Goal: Task Accomplishment & Management: Complete application form

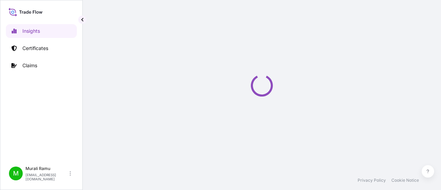
select select "2025"
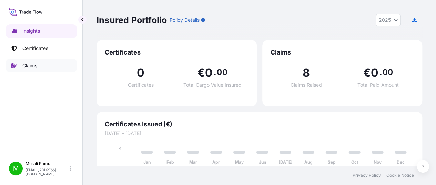
click at [28, 69] on link "Claims" at bounding box center [41, 66] width 71 height 14
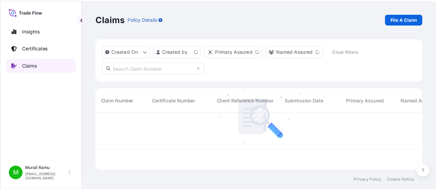
scroll to position [56, 325]
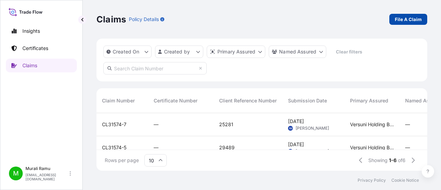
click at [407, 20] on p "File A Claim" at bounding box center [408, 19] width 27 height 7
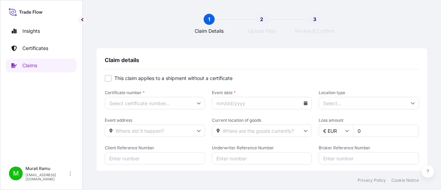
click at [111, 78] on div at bounding box center [108, 78] width 7 height 7
checkbox input "true"
click at [149, 105] on input "Primary Assured *" at bounding box center [155, 103] width 100 height 12
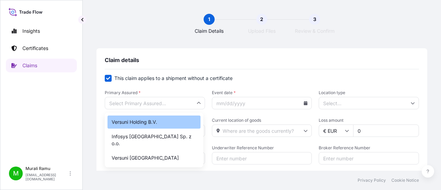
click at [148, 123] on div "Versuni Holding B.V." at bounding box center [153, 121] width 93 height 13
type input "Versuni Holding B.V."
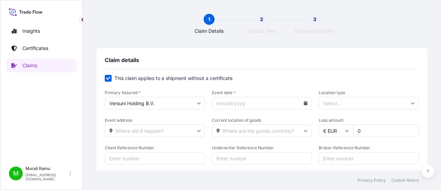
click at [219, 51] on div "Claim details This claim applies to a shipment without a certificate Primary As…" at bounding box center [261, 149] width 331 height 203
click at [242, 102] on input "Event date *" at bounding box center [262, 103] width 100 height 12
click at [305, 102] on input "Event date *" at bounding box center [262, 103] width 100 height 12
click at [304, 104] on icon at bounding box center [306, 103] width 4 height 4
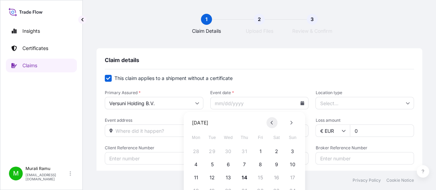
click at [270, 124] on button at bounding box center [271, 122] width 11 height 11
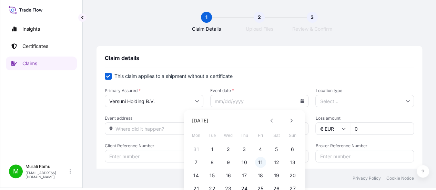
scroll to position [34, 0]
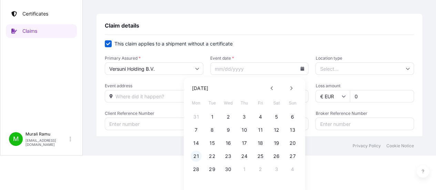
click at [198, 156] on button "21" at bounding box center [195, 155] width 11 height 11
type input "[DATE]"
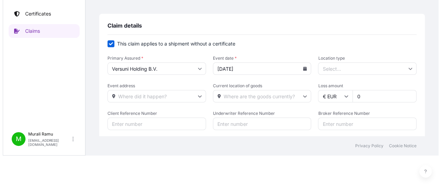
scroll to position [0, 0]
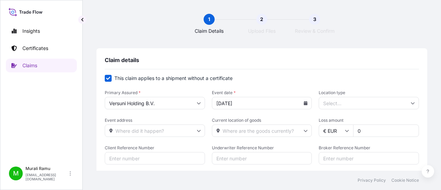
click at [330, 103] on input "Location type" at bounding box center [368, 103] width 100 height 12
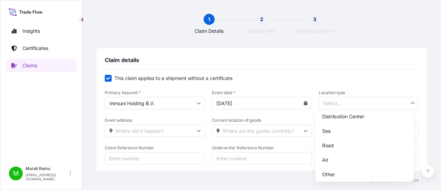
scroll to position [51, 0]
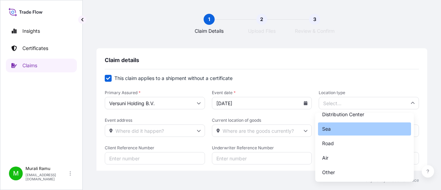
click at [337, 128] on div "Sea" at bounding box center [364, 128] width 93 height 13
type input "Sea"
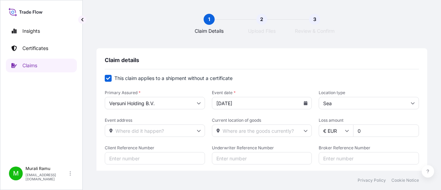
click at [197, 131] on icon at bounding box center [199, 130] width 4 height 4
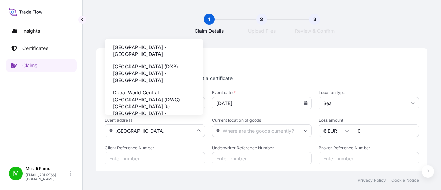
click at [147, 50] on li "[GEOGRAPHIC_DATA] - [GEOGRAPHIC_DATA]" at bounding box center [153, 51] width 93 height 18
type input "[GEOGRAPHIC_DATA] - [GEOGRAPHIC_DATA]"
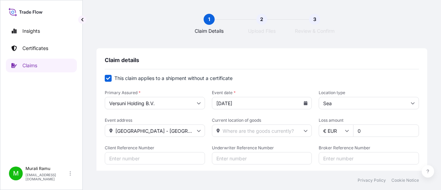
click at [234, 131] on input "Current location of goods" at bounding box center [262, 130] width 100 height 12
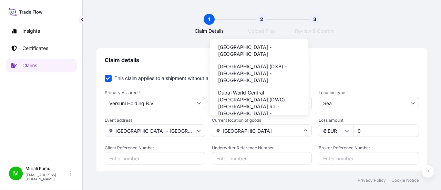
click at [245, 49] on li "[GEOGRAPHIC_DATA] - [GEOGRAPHIC_DATA]" at bounding box center [258, 51] width 93 height 18
type input "[GEOGRAPHIC_DATA] - [GEOGRAPHIC_DATA]"
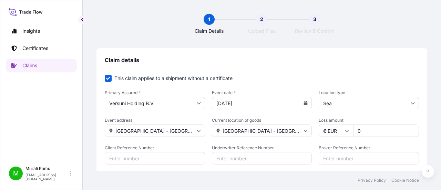
click at [360, 129] on input "0" at bounding box center [386, 130] width 66 height 12
drag, startPoint x: 360, startPoint y: 130, endPoint x: 350, endPoint y: 132, distance: 10.0
click at [353, 132] on input "0" at bounding box center [386, 130] width 66 height 12
paste input "9757.82"
type input "9757.82"
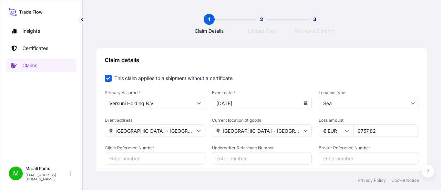
click at [304, 140] on form "This claim applies to a shipment without a certificate Primary Assured * Versun…" at bounding box center [262, 159] width 314 height 168
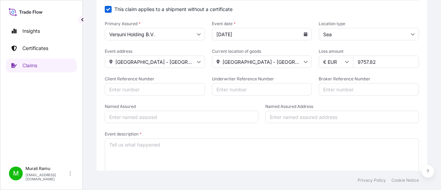
click at [137, 91] on input "Client Reference Number" at bounding box center [155, 89] width 100 height 12
type input "28783"
click at [231, 91] on input "Underwriter Reference Number" at bounding box center [262, 89] width 100 height 12
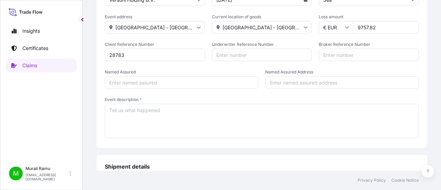
click at [120, 83] on input "Named Assured" at bounding box center [182, 82] width 154 height 12
type input "Versuni"
click at [276, 83] on input "Named Assured Address" at bounding box center [342, 82] width 154 height 12
type input "Netherland"
click at [257, 95] on form "This claim applies to a shipment without a certificate Primary Assured * Versun…" at bounding box center [262, 55] width 314 height 168
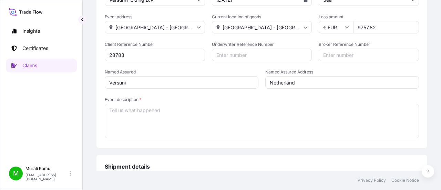
click at [136, 116] on textarea "Event description *" at bounding box center [262, 121] width 314 height 34
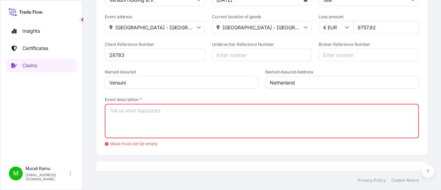
paste textarea "This is regarding the claim: 28783, we wanted to bring this incident to your no…"
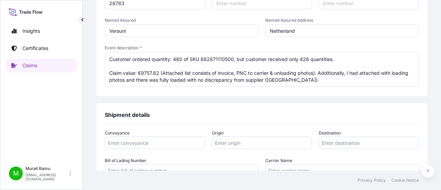
scroll to position [207, 0]
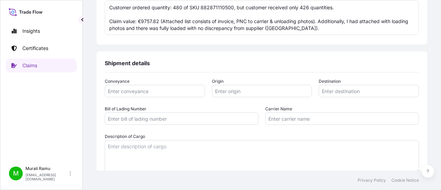
type textarea "This is regarding the claim: 28783, we wanted to bring this incident to your no…"
click at [134, 94] on input "Conveyance" at bounding box center [155, 91] width 100 height 12
type input "Sea"
click at [227, 92] on input "Origin" at bounding box center [262, 91] width 100 height 12
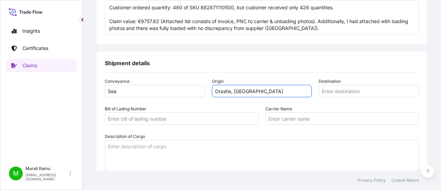
type input "Orastie, [GEOGRAPHIC_DATA]"
click at [336, 90] on input "Destination" at bounding box center [368, 91] width 100 height 12
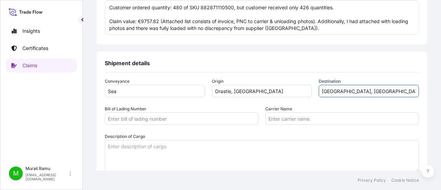
type input "[GEOGRAPHIC_DATA], [GEOGRAPHIC_DATA]"
click at [324, 104] on div "Conveyance Sea Origin [GEOGRAPHIC_DATA], [GEOGRAPHIC_DATA] Destination [GEOGRAP…" at bounding box center [262, 125] width 314 height 95
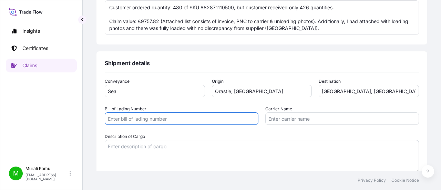
click at [138, 120] on input "Bill of Lading Number" at bounding box center [182, 118] width 154 height 12
paste input "CMDUCNZ0204003"
type input "CMDUCNZ0204003"
click at [173, 104] on div "Conveyance Sea Origin [GEOGRAPHIC_DATA], [GEOGRAPHIC_DATA] Destination [GEOGRAP…" at bounding box center [262, 125] width 314 height 95
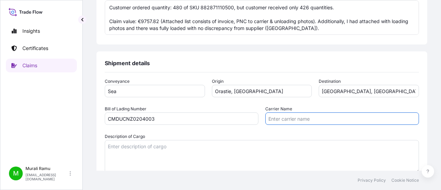
click at [281, 122] on input "Carrier Name" at bounding box center [342, 118] width 154 height 12
type input "CMA CGM"
click at [199, 133] on div "Conveyance Sea Origin Orastie, [GEOGRAPHIC_DATA] Destination [GEOGRAPHIC_DATA],…" at bounding box center [262, 125] width 314 height 95
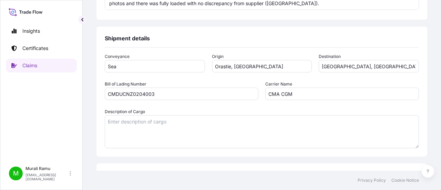
scroll to position [241, 0]
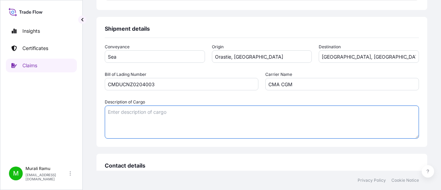
click at [149, 113] on textarea "Description of Cargo" at bounding box center [262, 121] width 314 height 33
paste textarea "882871110500"
click at [284, 99] on div "Description of Cargo Container had 480 pcs of Coffee machines, SKU 882871110500" at bounding box center [262, 118] width 314 height 40
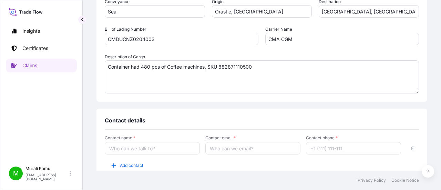
scroll to position [275, 0]
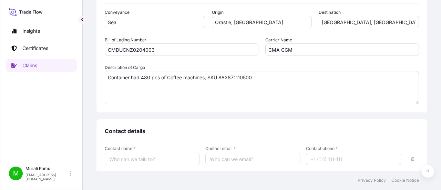
click at [273, 79] on textarea "Container had 480 pcs of Coffee machines, SKU 882871110500" at bounding box center [262, 87] width 314 height 33
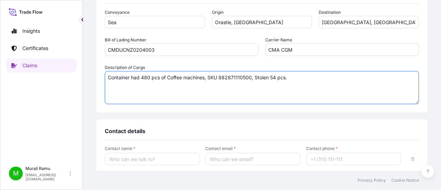
scroll to position [318, 0]
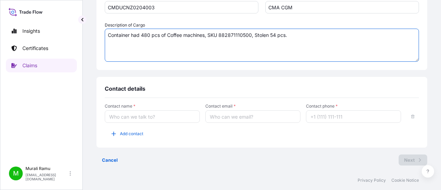
type textarea "Container had 480 pcs of Coffee machines, SKU 882871110500, Stolen 54 pcs."
click at [142, 114] on input "Contact name *" at bounding box center [152, 116] width 95 height 12
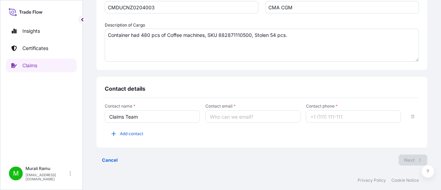
type input "Claims Team"
click at [230, 118] on input "Contact email *" at bounding box center [252, 116] width 95 height 12
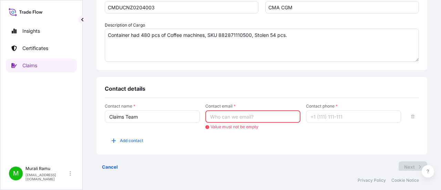
paste input "[EMAIL_ADDRESS][DOMAIN_NAME]"
type input "[EMAIL_ADDRESS][DOMAIN_NAME]"
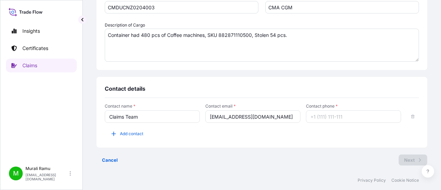
click at [268, 96] on div "Contact details" at bounding box center [262, 91] width 314 height 13
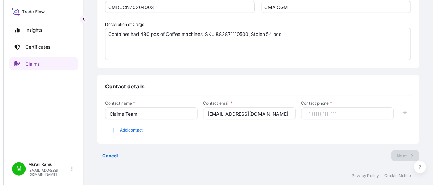
scroll to position [0, 0]
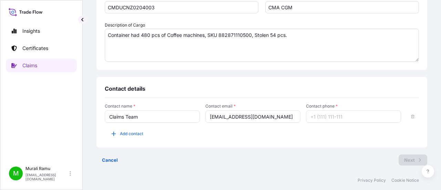
click at [319, 116] on input "Contact phone *" at bounding box center [353, 116] width 95 height 12
type input "1"
click at [281, 89] on div "Contact details" at bounding box center [262, 91] width 314 height 13
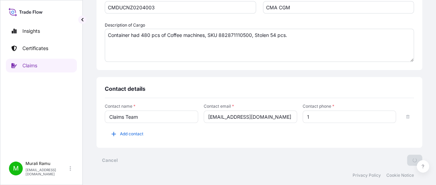
scroll to position [40, 0]
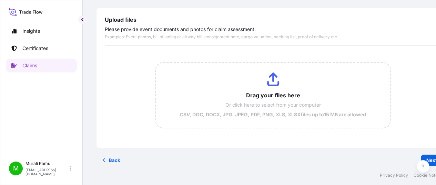
click at [289, 133] on div "Drag your files here Or click here to select from your computer CSV, DOC, DOCX,…" at bounding box center [273, 95] width 336 height 88
click at [269, 82] on input "Drag your files here Or click here to select from your computer CSV, DOC, DOCX,…" at bounding box center [273, 95] width 234 height 65
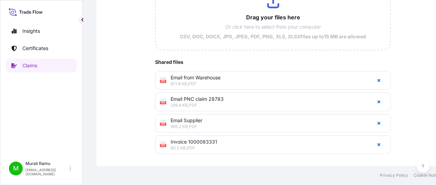
scroll to position [0, 0]
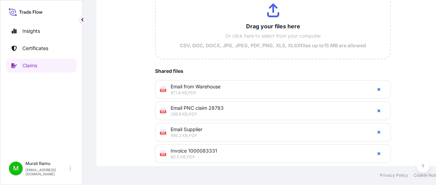
click at [268, 12] on input "Drag your files here Or click here to select from your computer CSV, DOC, DOCX,…" at bounding box center [273, 26] width 234 height 65
type input "C:\fakepath\Email from Insurance payment settlement.pdf"
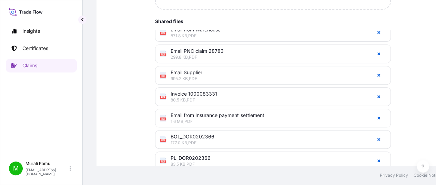
scroll to position [199, 0]
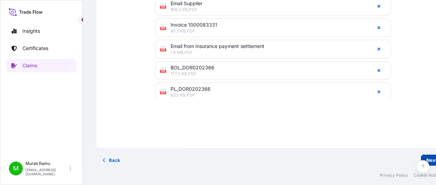
click at [431, 156] on p "Next" at bounding box center [431, 159] width 11 height 7
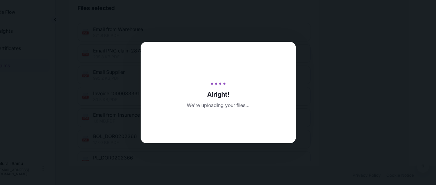
scroll to position [0, 27]
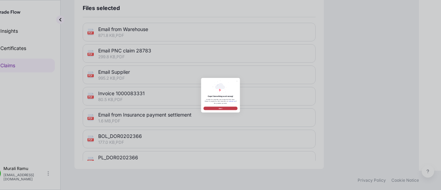
click at [212, 140] on button "Got it" at bounding box center [220, 141] width 121 height 12
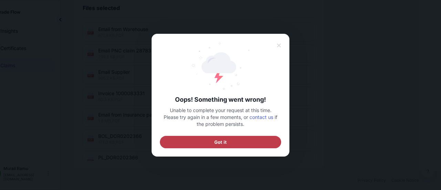
click at [224, 143] on span "Got it" at bounding box center [220, 141] width 12 height 7
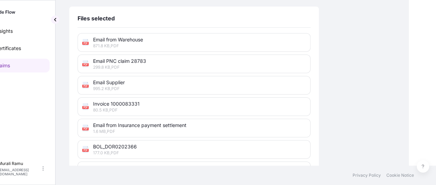
scroll to position [389, 0]
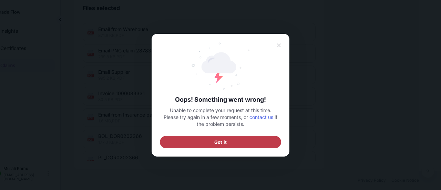
click at [227, 140] on button "Got it" at bounding box center [220, 141] width 121 height 12
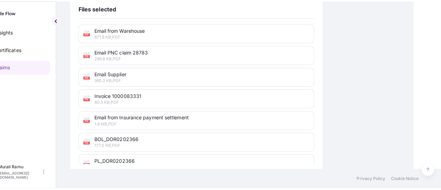
scroll to position [0, 27]
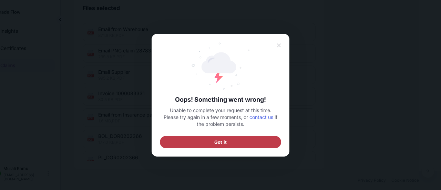
click at [235, 140] on button "Got it" at bounding box center [220, 141] width 121 height 12
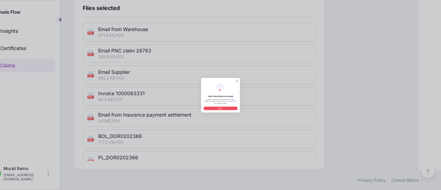
click at [280, 46] on icon at bounding box center [278, 45] width 5 height 6
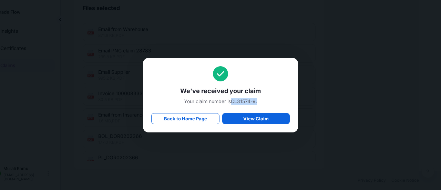
drag, startPoint x: 237, startPoint y: 102, endPoint x: 259, endPoint y: 101, distance: 22.1
click at [259, 101] on span "Your claim number is CL31574-9 ." at bounding box center [220, 101] width 138 height 7
click at [179, 119] on p "Back to Home Page" at bounding box center [185, 118] width 43 height 7
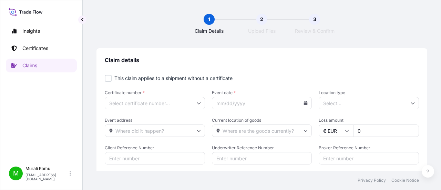
click at [107, 80] on div at bounding box center [108, 78] width 7 height 7
checkbox input "true"
click at [146, 99] on input "Primary Assured *" at bounding box center [155, 103] width 100 height 12
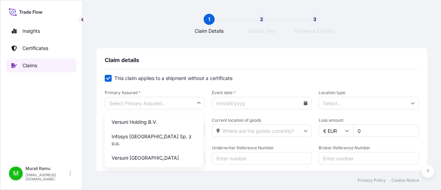
click at [34, 67] on p "Claims" at bounding box center [29, 65] width 15 height 7
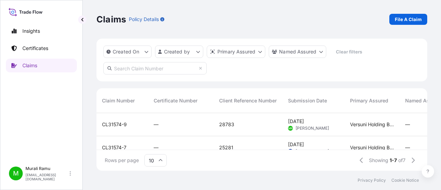
click at [138, 70] on input "text" at bounding box center [154, 68] width 103 height 12
drag, startPoint x: 105, startPoint y: 125, endPoint x: 123, endPoint y: 126, distance: 18.0
click at [123, 126] on span "CL31574-9" at bounding box center [114, 124] width 25 height 7
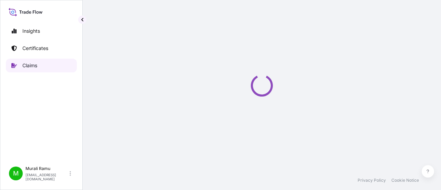
click at [30, 65] on p "Claims" at bounding box center [29, 65] width 15 height 7
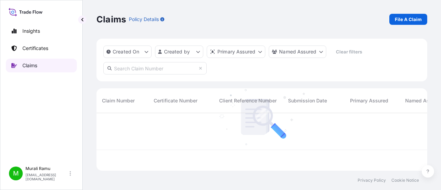
scroll to position [56, 325]
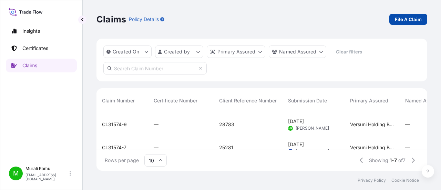
click at [411, 18] on p "File A Claim" at bounding box center [408, 19] width 27 height 7
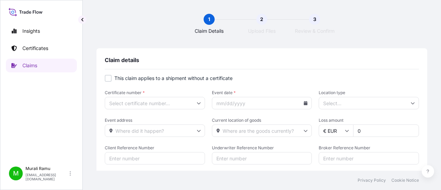
click at [106, 78] on div at bounding box center [108, 78] width 7 height 7
checkbox input "true"
click at [141, 102] on input "Primary Assured *" at bounding box center [155, 103] width 100 height 12
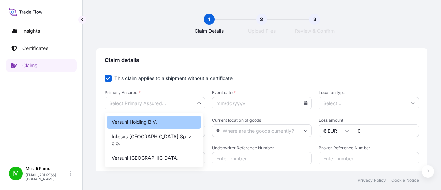
click at [136, 123] on div "Versuni Holding B.V." at bounding box center [153, 121] width 93 height 13
type input "Versuni Holding B.V."
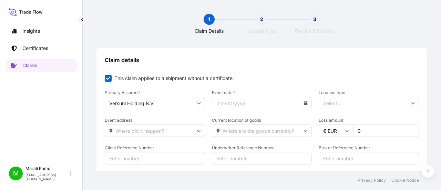
click at [304, 104] on icon at bounding box center [306, 103] width 4 height 4
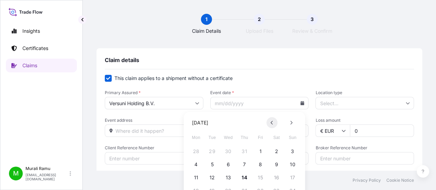
click at [274, 122] on button at bounding box center [271, 122] width 11 height 11
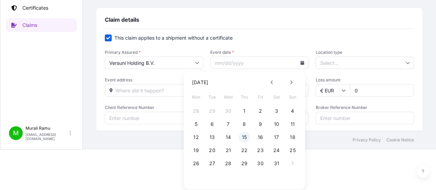
scroll to position [42, 0]
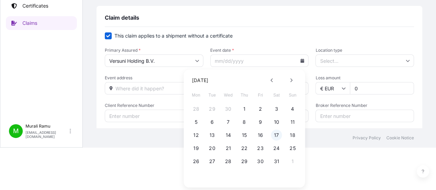
click at [276, 135] on button "17" at bounding box center [276, 134] width 11 height 11
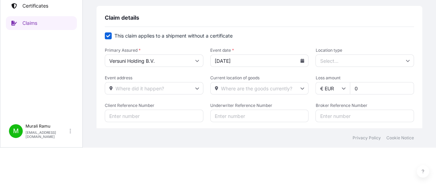
type input "[DATE]"
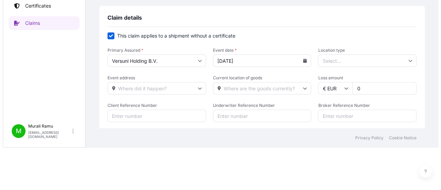
scroll to position [0, 0]
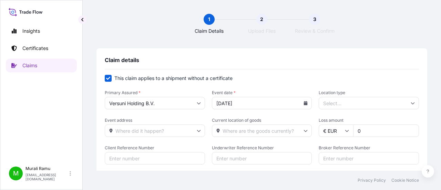
click at [352, 103] on input "Location type" at bounding box center [368, 103] width 100 height 12
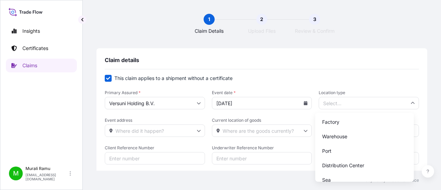
click at [333, 102] on input "Location type" at bounding box center [368, 103] width 100 height 12
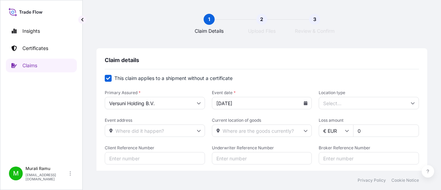
click at [333, 102] on input "Location type" at bounding box center [368, 103] width 100 height 12
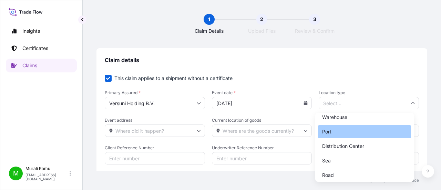
scroll to position [34, 0]
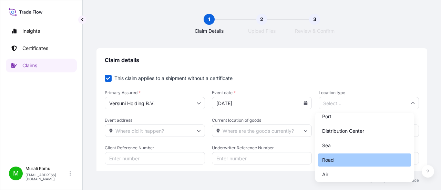
click at [341, 161] on div "Road" at bounding box center [364, 159] width 93 height 13
type input "Road"
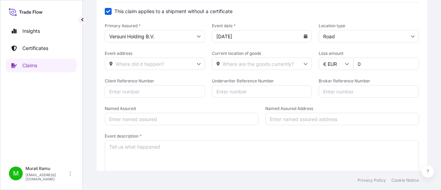
scroll to position [69, 0]
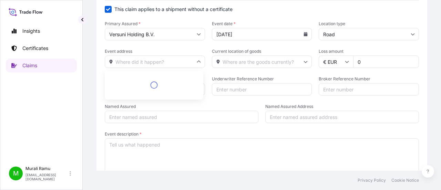
click at [133, 61] on input "Event address" at bounding box center [155, 61] width 100 height 12
click at [327, 32] on input "Road" at bounding box center [368, 34] width 100 height 12
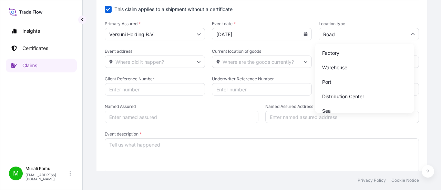
click at [297, 49] on span "Current location of goods" at bounding box center [262, 52] width 100 height 6
click at [297, 55] on input "Current location of goods" at bounding box center [262, 61] width 100 height 12
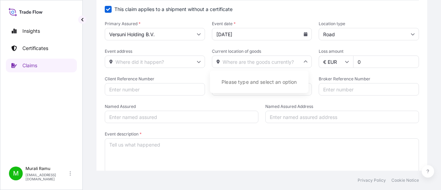
click at [263, 47] on form "This claim applies to a shipment without a certificate Primary Assured * Versun…" at bounding box center [262, 90] width 314 height 168
click at [127, 64] on input "Event address" at bounding box center [155, 61] width 100 height 12
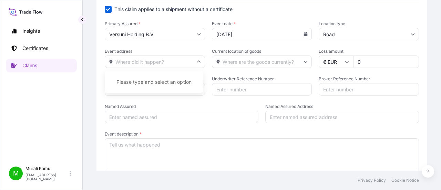
paste input "[GEOGRAPHIC_DATA]"
type input "[GEOGRAPHIC_DATA]"
click at [160, 47] on form "This claim applies to a shipment without a certificate Primary Assured * Versun…" at bounding box center [262, 90] width 314 height 168
click at [239, 62] on input "Current location of goods" at bounding box center [262, 61] width 100 height 12
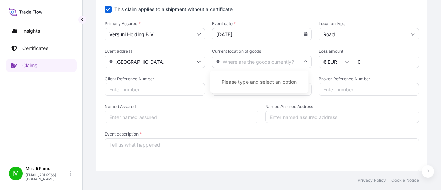
paste input "[GEOGRAPHIC_DATA]"
type input "[GEOGRAPHIC_DATA]"
click at [194, 77] on span "Client Reference Number" at bounding box center [155, 79] width 100 height 6
click at [194, 83] on input "Client Reference Number" at bounding box center [155, 89] width 100 height 12
click at [374, 62] on input "0" at bounding box center [386, 61] width 66 height 12
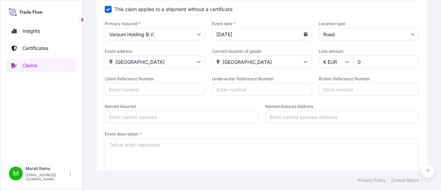
paste input "132940.73"
click at [356, 61] on input "0132940.73" at bounding box center [386, 61] width 66 height 12
type input "132940.73"
click at [311, 73] on form "This claim applies to a shipment without a certificate Primary Assured * Versun…" at bounding box center [262, 90] width 314 height 168
click at [137, 90] on input "Client Reference Number" at bounding box center [155, 89] width 100 height 12
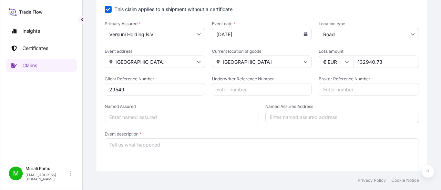
type input "29549"
click at [182, 103] on form "This claim applies to a shipment without a certificate Primary Assured * Versun…" at bounding box center [262, 90] width 314 height 168
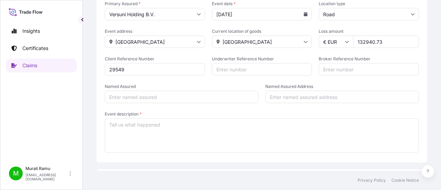
scroll to position [103, 0]
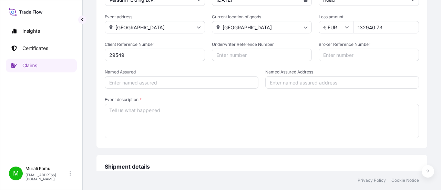
click at [141, 80] on input "Named Assured" at bounding box center [182, 82] width 154 height 12
type input "Versuni"
drag, startPoint x: 280, startPoint y: 79, endPoint x: 267, endPoint y: 76, distance: 13.0
click at [280, 78] on input "Named Assured Address" at bounding box center [342, 82] width 154 height 12
type input "Netherland"
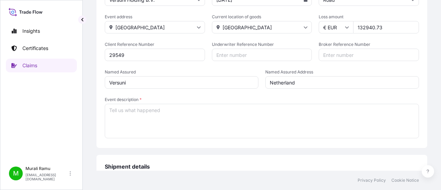
click at [246, 91] on form "This claim applies to a shipment without a certificate Primary Assured * Versun…" at bounding box center [262, 55] width 314 height 168
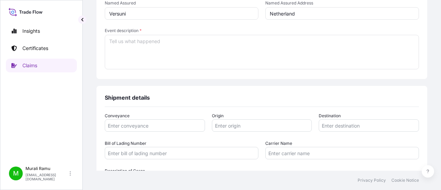
click at [165, 45] on textarea "Event description *" at bounding box center [262, 52] width 314 height 34
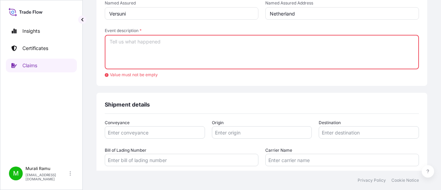
paste textarea "This is regarding the claim: 29549, we wanted to bring this incident to your no…"
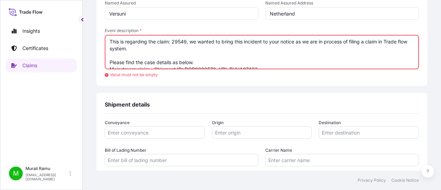
scroll to position [79, 0]
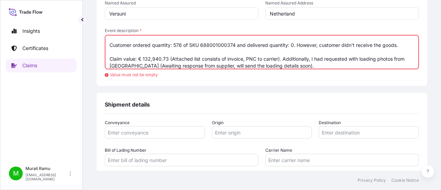
type textarea "This is regarding the claim: 29549, we wanted to bring this incident to your no…"
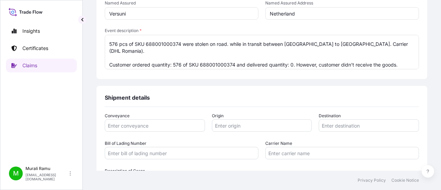
scroll to position [57, 0]
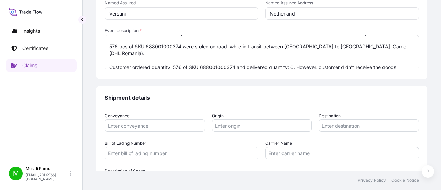
drag, startPoint x: 109, startPoint y: 38, endPoint x: 294, endPoint y: 59, distance: 186.7
click at [294, 59] on textarea "This is regarding the claim: 29549, we wanted to bring this incident to your no…" at bounding box center [262, 52] width 314 height 34
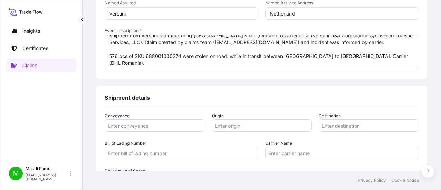
scroll to position [51, 0]
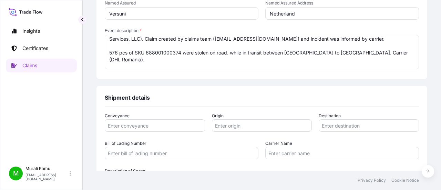
click at [295, 60] on textarea "This is regarding the claim: 29549, we wanted to bring this incident to your no…" at bounding box center [262, 52] width 314 height 34
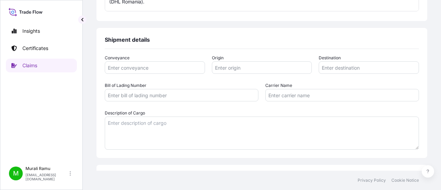
scroll to position [241, 0]
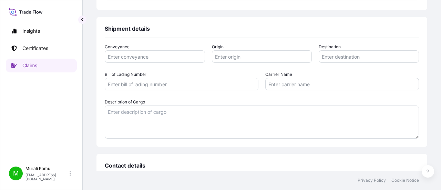
click at [124, 112] on textarea "Description of Cargo" at bounding box center [262, 121] width 314 height 33
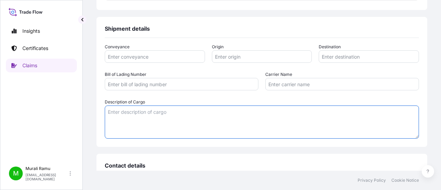
paste textarea "Customer ordered quantity: 576 of SKU 688001000374 and delivered quantity: 0. H…"
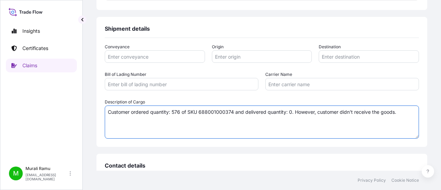
type textarea "Customer ordered quantity: 576 of SKU 688001000374 and delivered quantity: 0. H…"
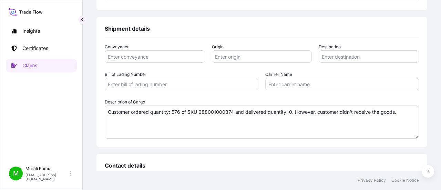
click at [165, 97] on div "Conveyance Origin Destination Bill of Lading Number Carrier Name Description of…" at bounding box center [262, 90] width 314 height 95
click at [134, 55] on input "Conveyance" at bounding box center [155, 56] width 100 height 12
type input "Road"
click at [162, 42] on div "Conveyance Road Origin Destination Bill of Lading Number Carrier Name Descripti…" at bounding box center [262, 94] width 314 height 113
click at [222, 60] on input "Origin" at bounding box center [262, 56] width 100 height 12
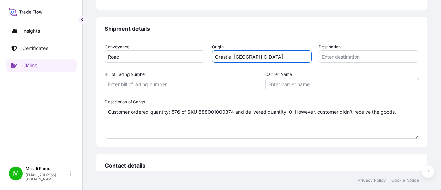
type input "Orastie, [GEOGRAPHIC_DATA]"
click at [333, 58] on input "Destination" at bounding box center [368, 56] width 100 height 12
paste input "Chattanooga"
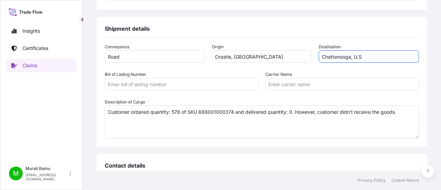
type input "Chattanooga, U.S"
click at [299, 70] on div "Conveyance Road Origin [GEOGRAPHIC_DATA], [GEOGRAPHIC_DATA] Destination [GEOGRA…" at bounding box center [262, 90] width 314 height 95
click at [153, 85] on input "Bill of Lading Number" at bounding box center [182, 84] width 154 height 12
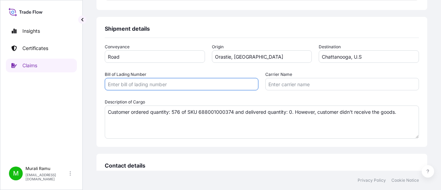
paste input "HBL BUHA07433"
type input "HBL BUHA07433"
drag, startPoint x: 225, startPoint y: 68, endPoint x: 253, endPoint y: 76, distance: 29.7
click at [226, 68] on div "Conveyance Road Origin [GEOGRAPHIC_DATA], [GEOGRAPHIC_DATA] Destination [GEOGRA…" at bounding box center [262, 90] width 314 height 95
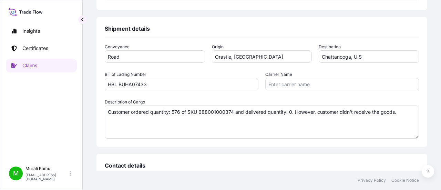
click at [275, 80] on input "Carrier Name" at bounding box center [342, 84] width 154 height 12
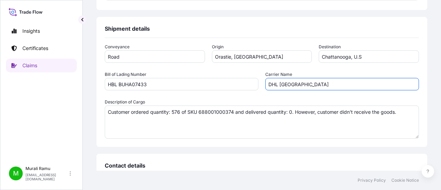
type input "DHL [GEOGRAPHIC_DATA]"
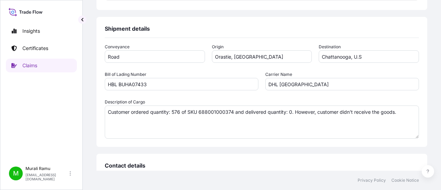
click at [261, 94] on div "Conveyance Road Origin [GEOGRAPHIC_DATA], [GEOGRAPHIC_DATA] Destination [GEOGRA…" at bounding box center [262, 90] width 314 height 95
click at [173, 143] on div "Conveyance Road Origin [GEOGRAPHIC_DATA], [GEOGRAPHIC_DATA] Destination [GEOGRA…" at bounding box center [262, 94] width 314 height 113
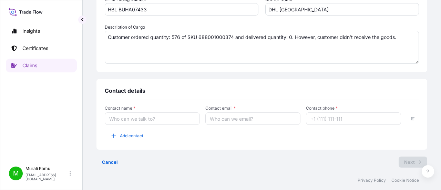
scroll to position [318, 0]
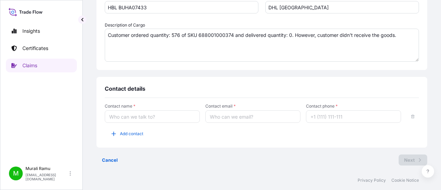
click at [136, 115] on input "Contact name *" at bounding box center [152, 116] width 95 height 12
type input "Claims Team"
click at [233, 119] on input "Contact email *" at bounding box center [252, 116] width 95 height 12
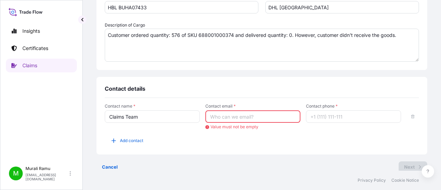
paste input "[EMAIL_ADDRESS][DOMAIN_NAME]"
type input "[EMAIL_ADDRESS][DOMAIN_NAME]"
click at [251, 104] on span "Contact email *" at bounding box center [252, 106] width 95 height 6
click at [251, 110] on input "[EMAIL_ADDRESS][DOMAIN_NAME]" at bounding box center [252, 116] width 95 height 12
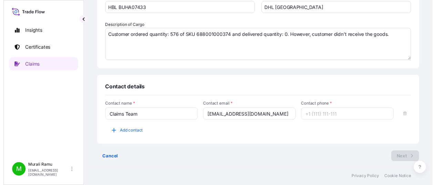
scroll to position [0, 0]
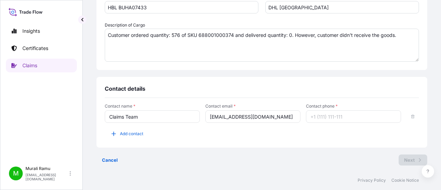
click at [320, 117] on input "Contact phone *" at bounding box center [353, 116] width 95 height 12
type input "1"
click at [283, 101] on div "Contact name * Claims Team Contact email * [EMAIL_ADDRESS][DOMAIN_NAME] Contact…" at bounding box center [262, 125] width 314 height 54
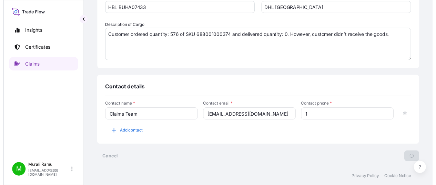
scroll to position [40, 0]
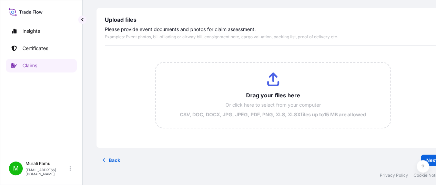
click at [269, 80] on input "Drag your files here Or click here to select from your computer CSV, DOC, DOCX,…" at bounding box center [273, 95] width 234 height 65
type input "C:\fakepath\Photos4.jpg"
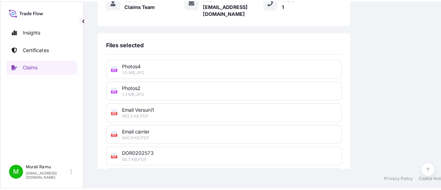
scroll to position [389, 0]
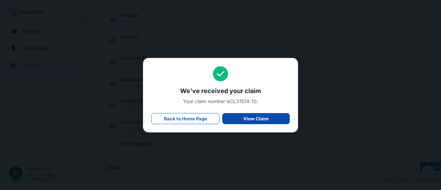
click at [269, 117] on link "View Claim" at bounding box center [255, 118] width 67 height 11
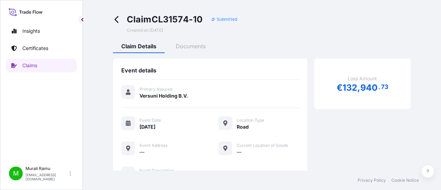
click at [116, 18] on icon at bounding box center [116, 19] width 4 height 7
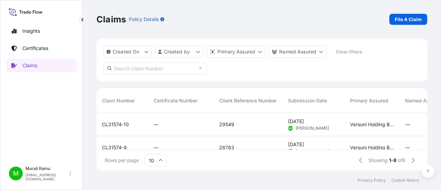
click at [159, 160] on icon at bounding box center [161, 160] width 4 height 2
click at [199, 160] on div "Rows per page 10 Showing 1-8 of 8" at bounding box center [261, 160] width 331 height 21
click at [162, 159] on icon at bounding box center [160, 160] width 4 height 4
click at [156, 141] on div "50" at bounding box center [155, 141] width 17 height 13
